Goal: Transaction & Acquisition: Purchase product/service

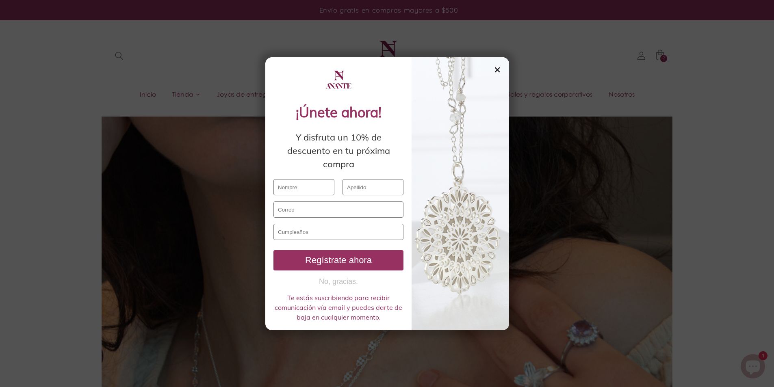
click at [502, 70] on div at bounding box center [461, 193] width 98 height 273
click at [499, 70] on div "✕" at bounding box center [497, 69] width 7 height 9
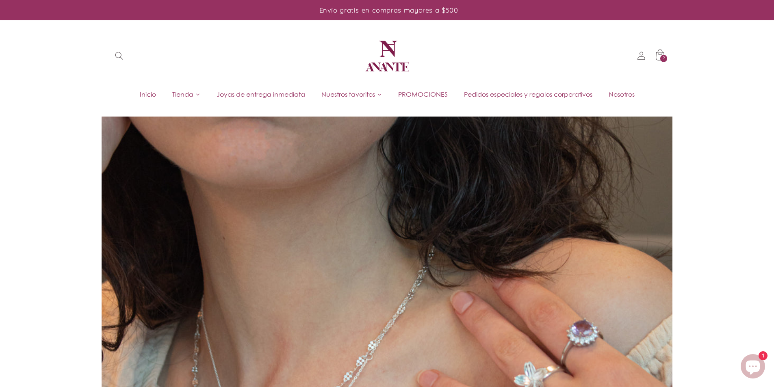
click at [656, 55] on icon at bounding box center [660, 56] width 20 height 20
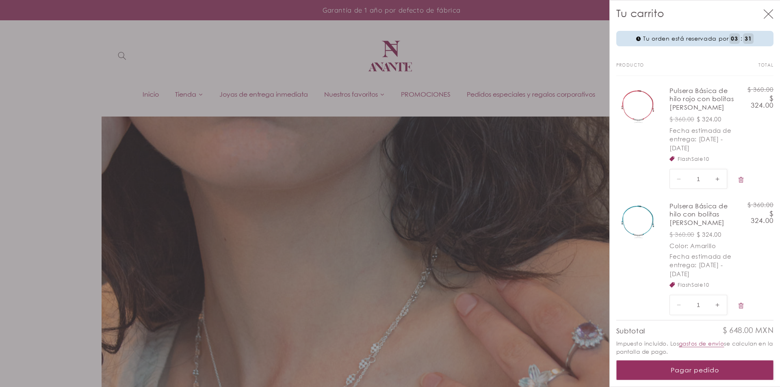
click at [11, 151] on div at bounding box center [390, 193] width 780 height 387
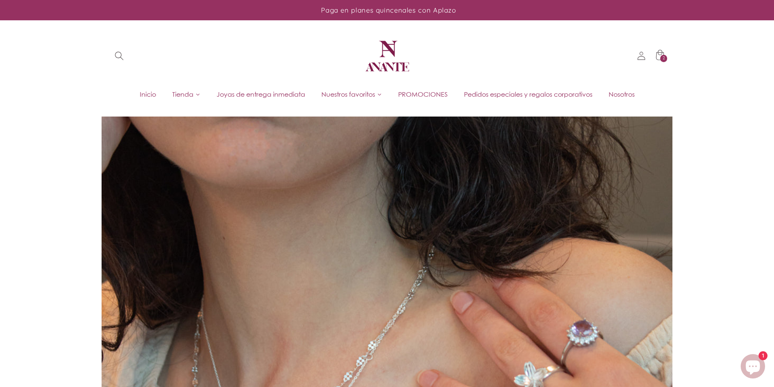
click at [119, 57] on icon "Búsqueda" at bounding box center [119, 56] width 9 height 9
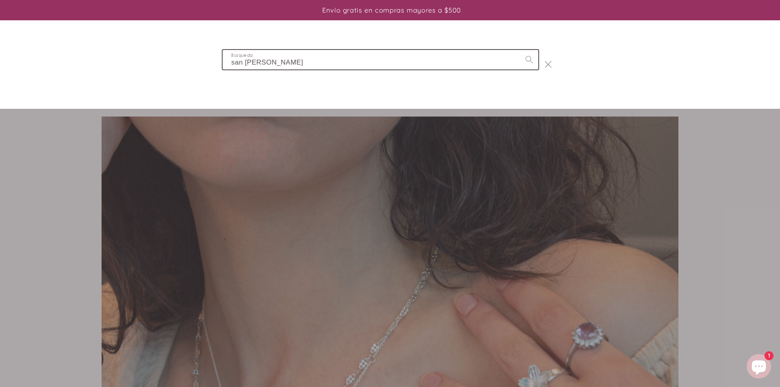
type input "san [PERSON_NAME]"
click at [520, 50] on button "Búsqueda" at bounding box center [529, 59] width 19 height 19
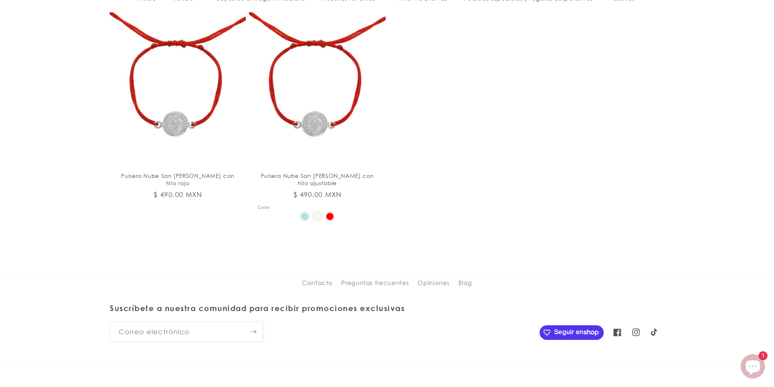
scroll to position [488, 0]
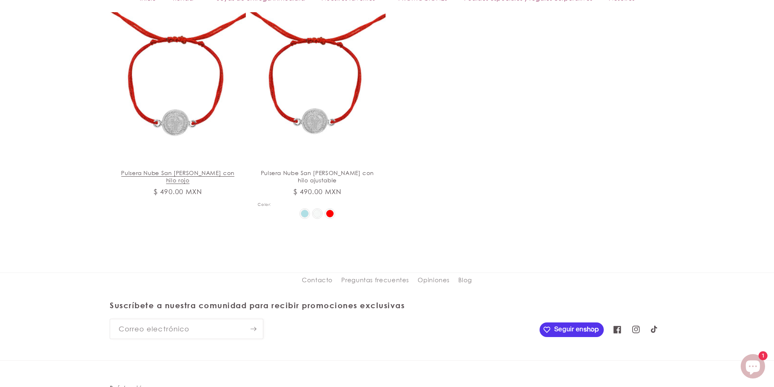
click at [148, 169] on link "Pulsera Nube San [PERSON_NAME] con hilo rojo" at bounding box center [177, 176] width 119 height 15
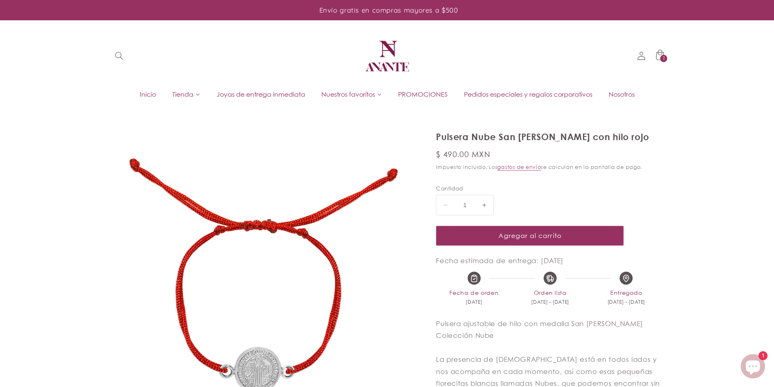
select select "{"isForProduct":false,"id":43713826750618,"title":"Plata","available":true,"pri…"
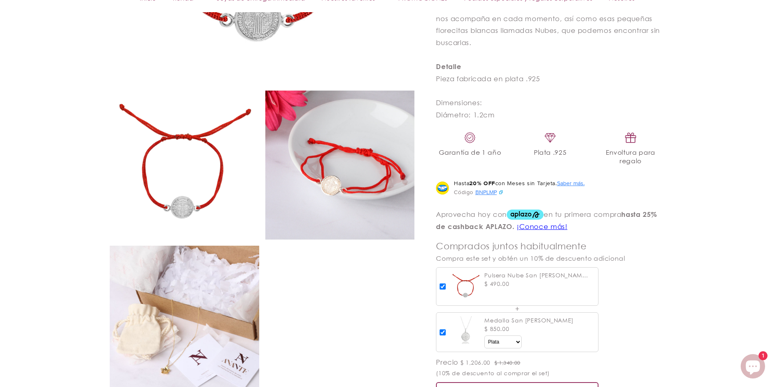
scroll to position [366, 0]
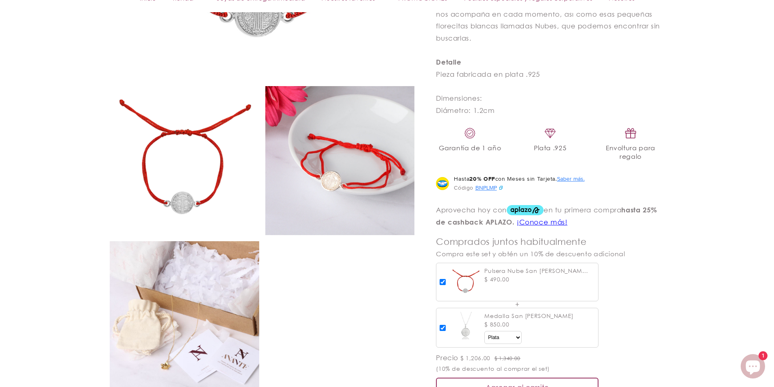
click at [320, 139] on img at bounding box center [340, 161] width 150 height 150
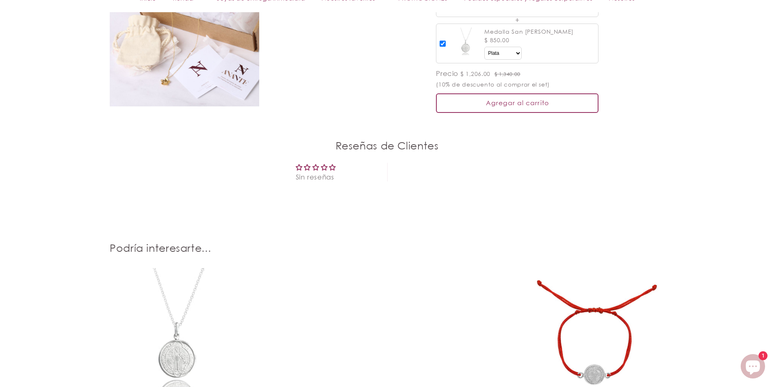
scroll to position [894, 0]
